Goal: Check status: Check status

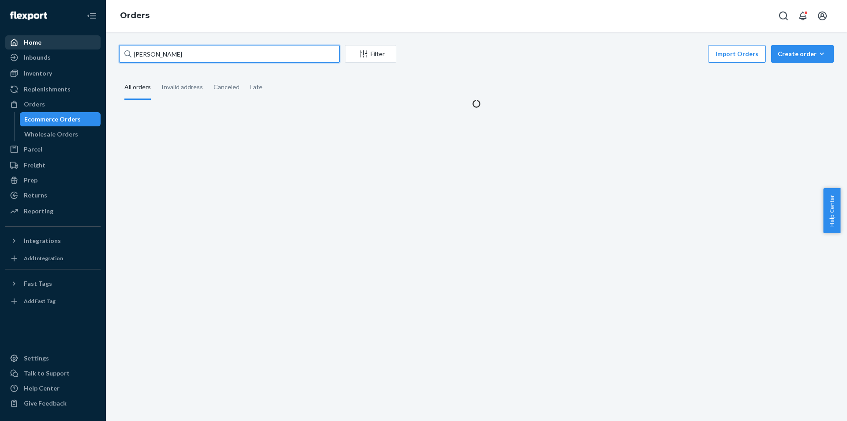
drag, startPoint x: 105, startPoint y: 45, endPoint x: 336, endPoint y: 21, distance: 232.5
click at [30, 43] on div "Home Inbounds Shipping Plans Problems Inventory Products Branded Packaging Repl…" at bounding box center [423, 210] width 847 height 421
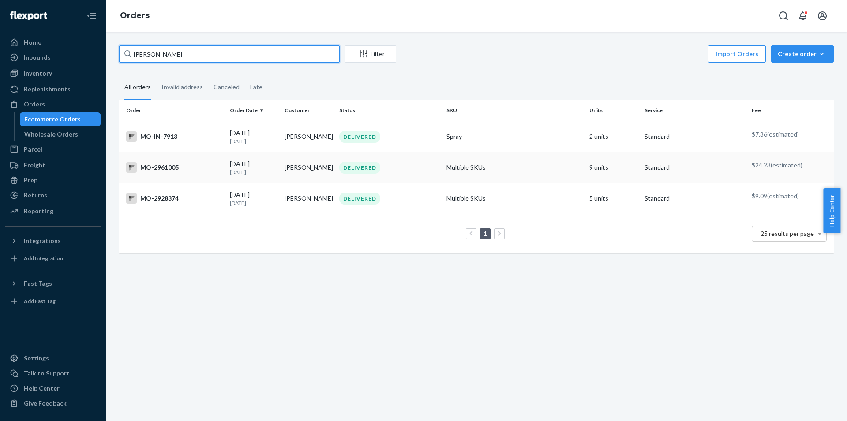
type input "[PERSON_NAME]"
click at [449, 173] on td "Multiple SKUs" at bounding box center [514, 167] width 143 height 31
click at [336, 198] on td "DELIVERED" at bounding box center [389, 198] width 107 height 31
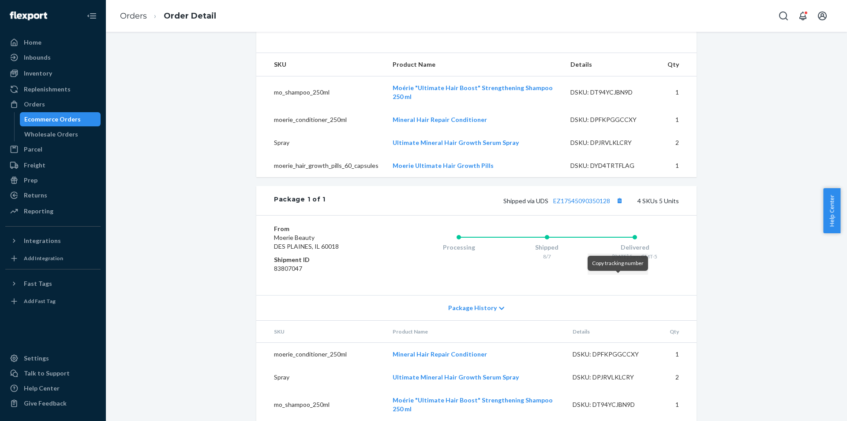
scroll to position [364, 0]
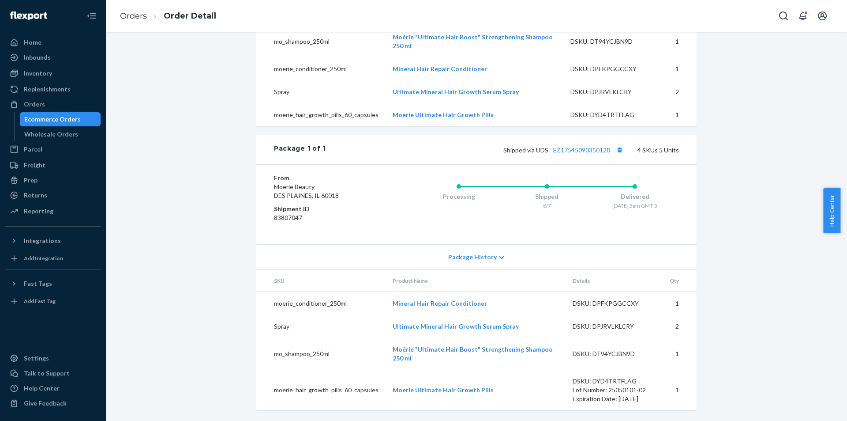
click at [734, 271] on div "Website Order # MO-2928374 • Standard / $9.09 View Details View Claim Create Re…" at bounding box center [477, 60] width 728 height 722
